Goal: Use online tool/utility: Utilize a website feature to perform a specific function

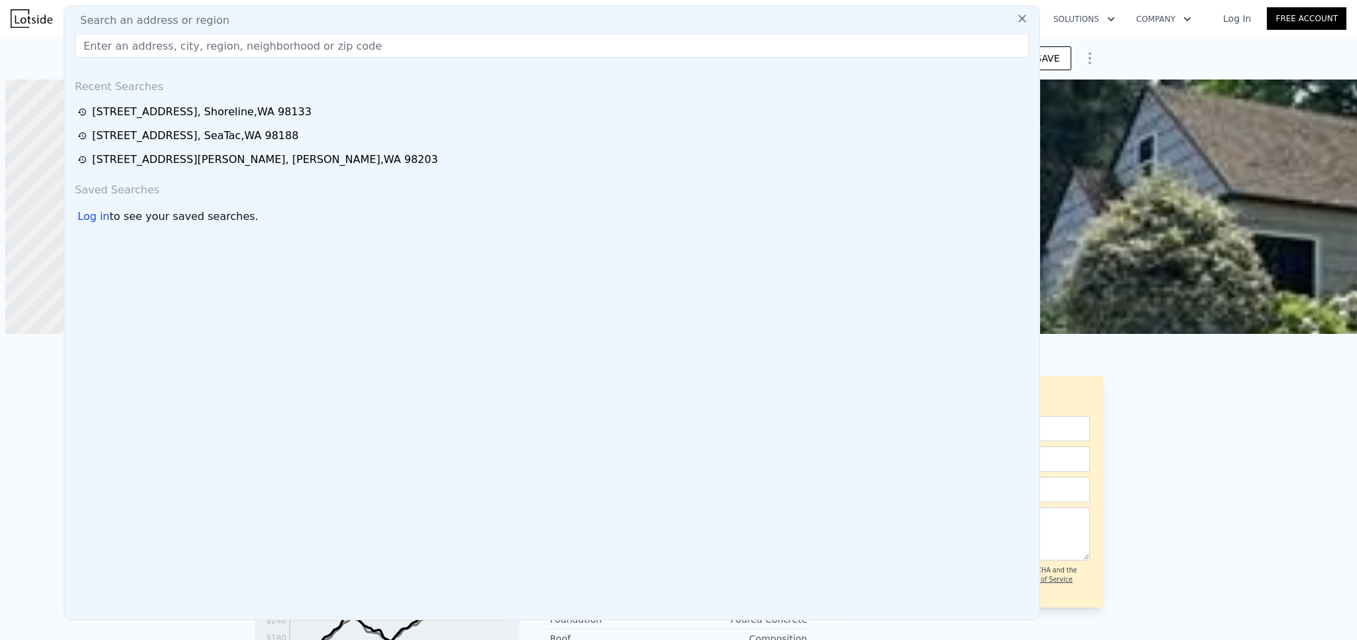
scroll to position [0, 5]
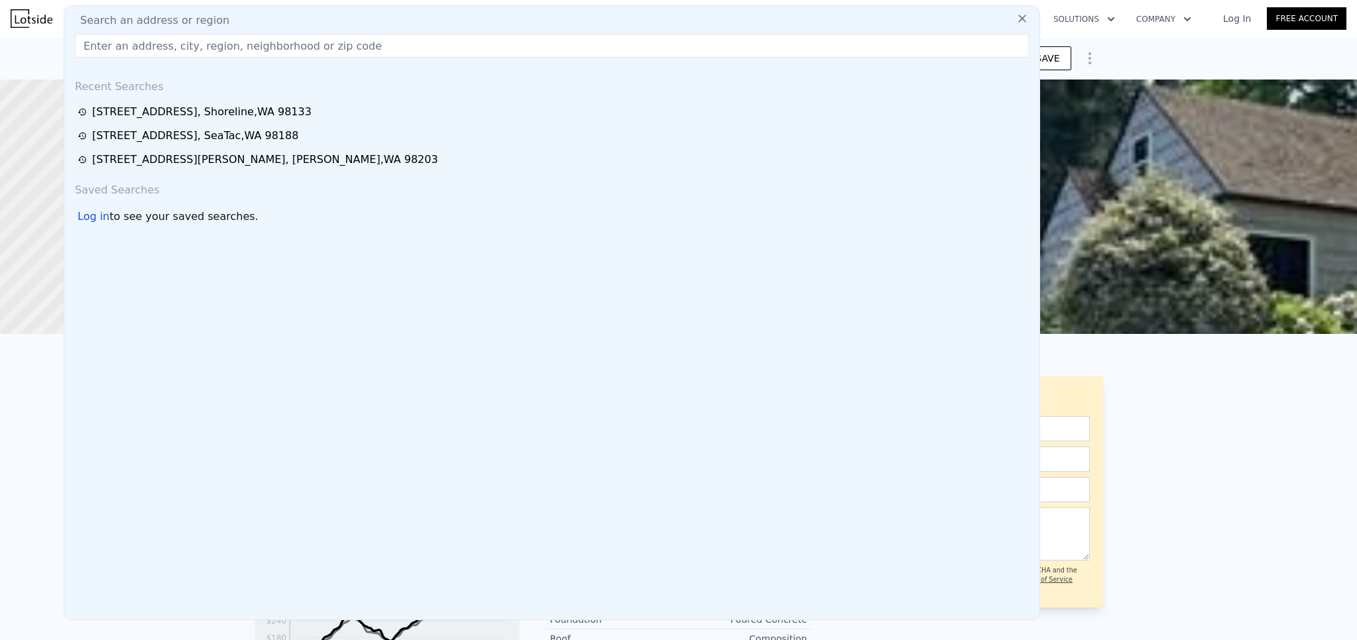
type input "[STREET_ADDRESS]"
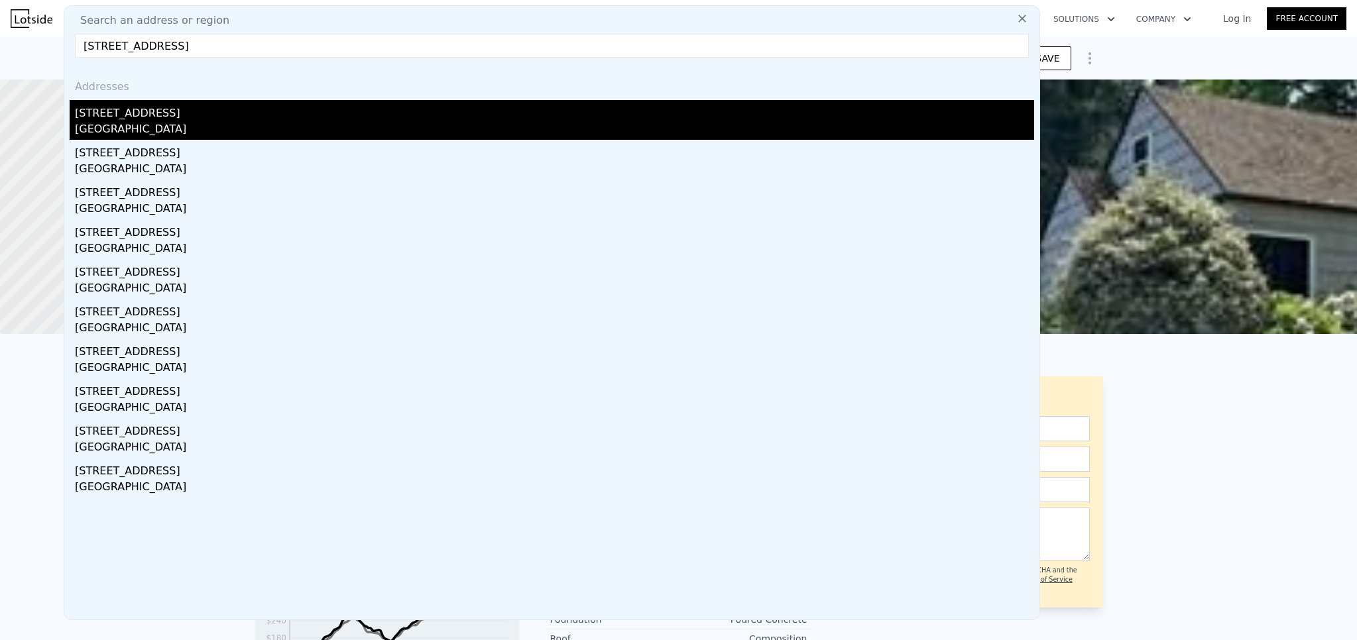
click at [233, 115] on div "[STREET_ADDRESS]" at bounding box center [554, 110] width 959 height 21
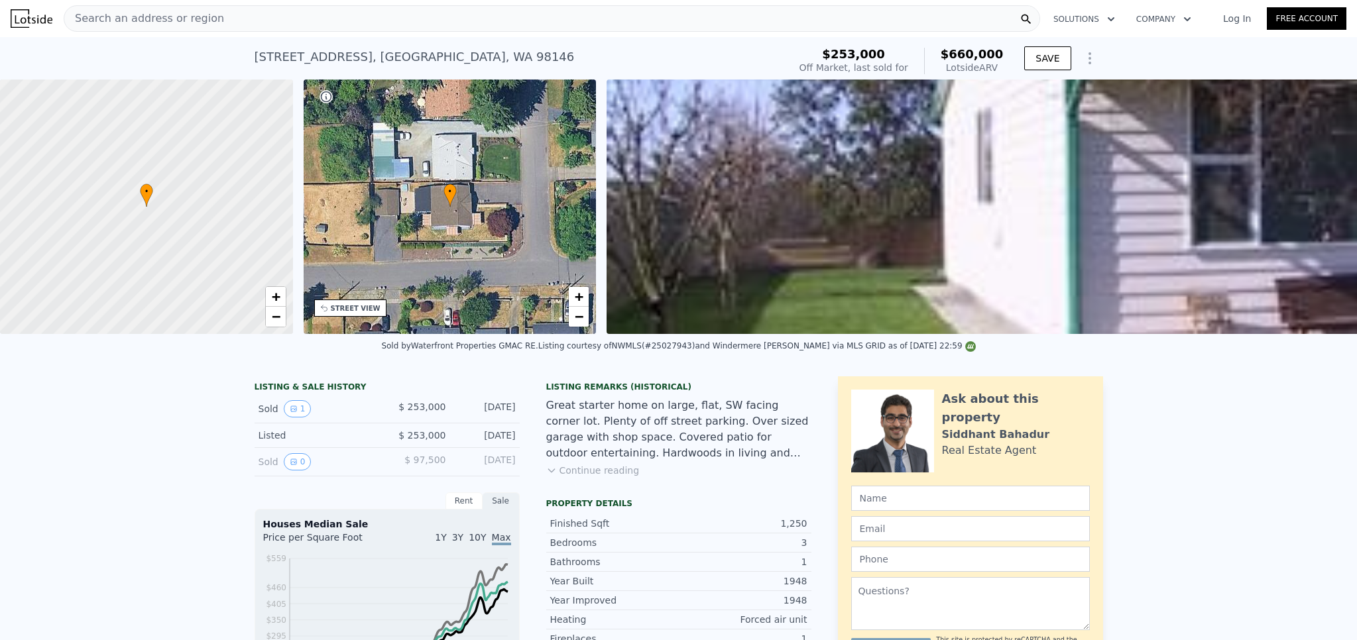
click at [256, 19] on div "Search an address or region" at bounding box center [552, 18] width 976 height 27
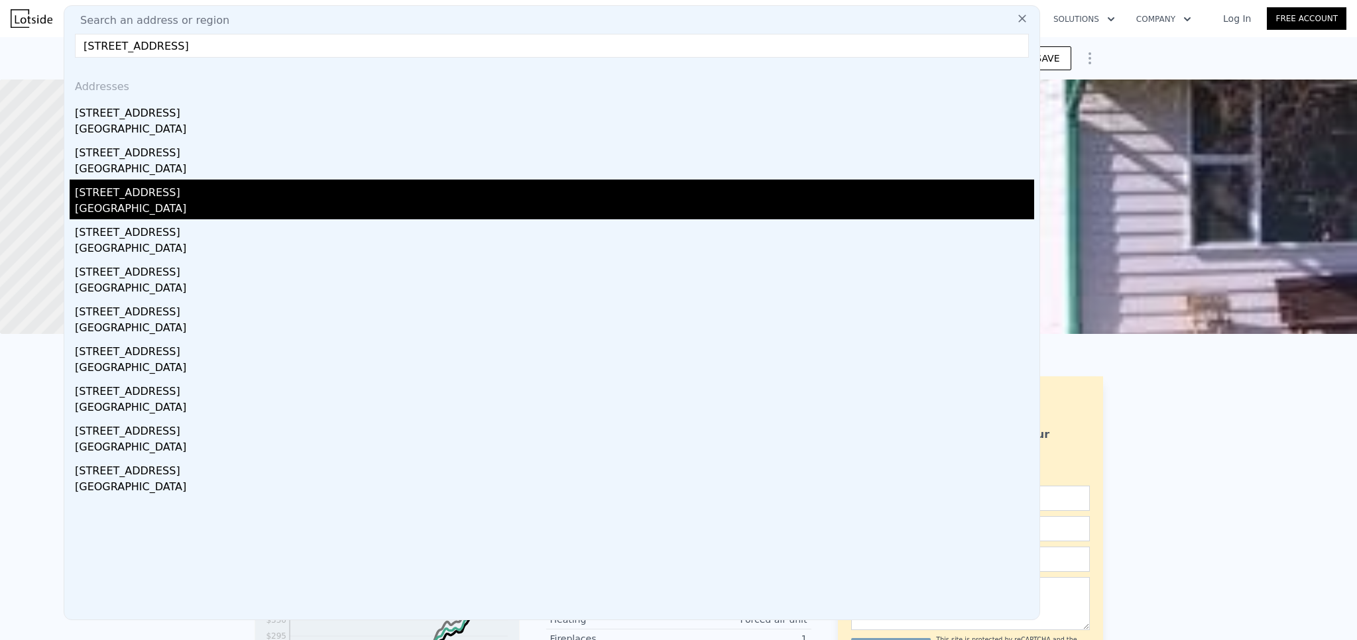
type input "[STREET_ADDRESS]"
click at [198, 205] on div "[GEOGRAPHIC_DATA]" at bounding box center [554, 210] width 959 height 19
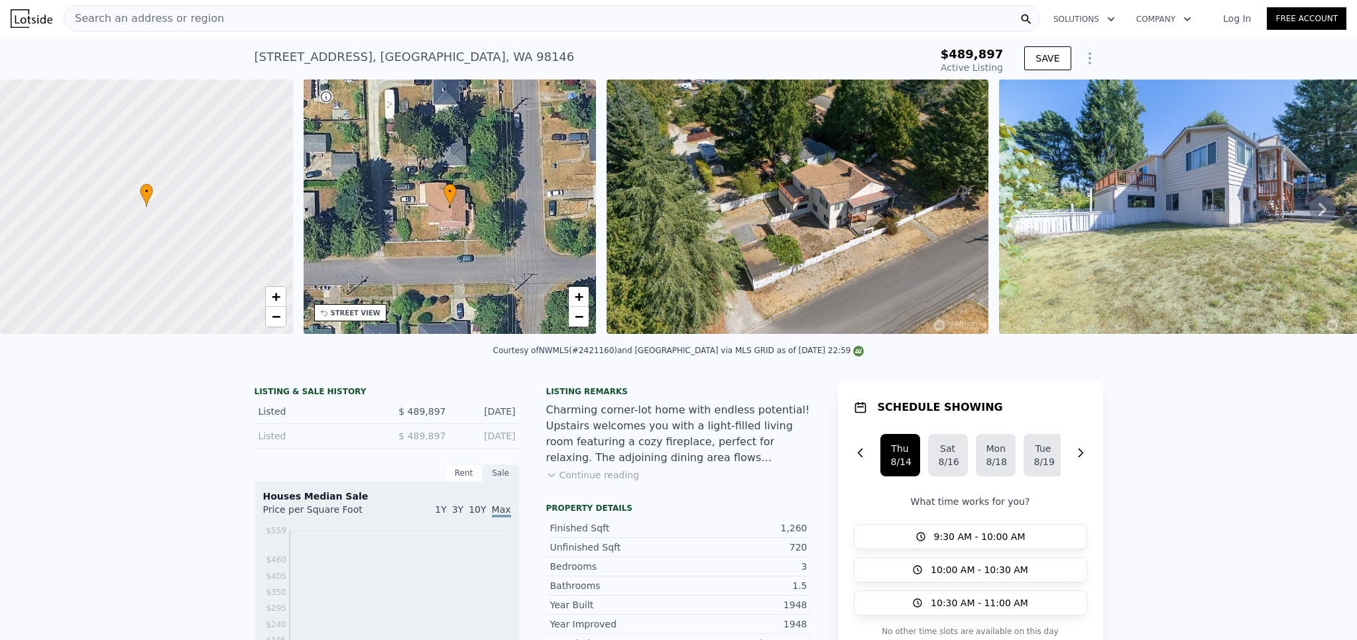
type input "-$ 524,990"
type input "$ 730,000"
type input "$ 151,625"
